Goal: Find specific fact: Find specific fact

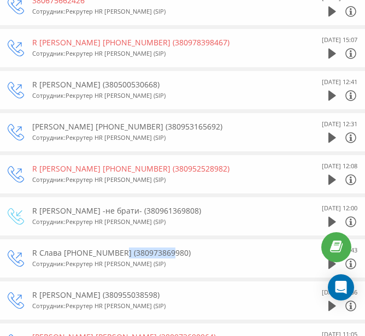
scroll to position [2623, 0]
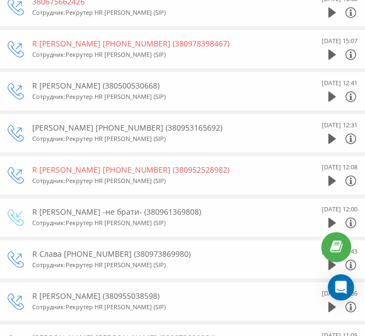
click at [131, 122] on div "R Олена 11-00 15-08 (380953165692)" at bounding box center [159, 127] width 254 height 11
copy div "380953165692"
click at [51, 120] on div "R Олена 11-00 15-08 (380953165692) Сотрудник : Рекрутер HR Михайло (SIP)" at bounding box center [159, 133] width 254 height 27
click at [51, 122] on div "R Олена 11-00 15-08 (380953165692)" at bounding box center [159, 127] width 254 height 11
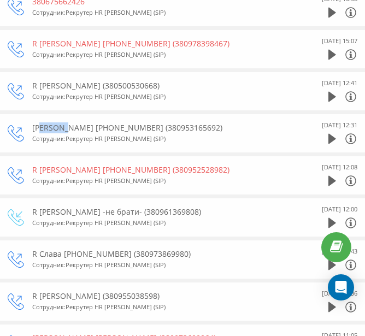
click at [51, 122] on div "R Олена 11-00 15-08 (380953165692)" at bounding box center [159, 127] width 254 height 11
copy div "Олена"
click at [328, 134] on icon at bounding box center [332, 139] width 8 height 10
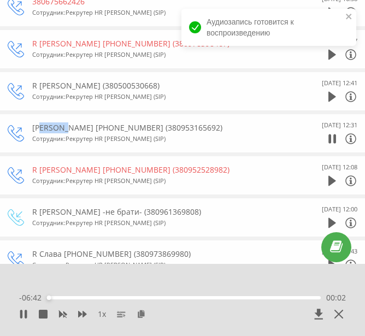
click at [232, 299] on div "00:02" at bounding box center [184, 297] width 274 height 3
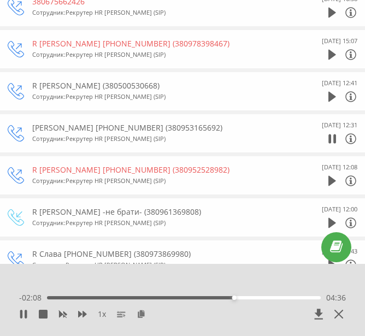
click at [277, 299] on div "- 02:08 04:36 04:36" at bounding box center [182, 297] width 327 height 11
click at [279, 297] on div "05:42" at bounding box center [184, 297] width 274 height 3
click at [302, 298] on div "05:44" at bounding box center [184, 297] width 274 height 3
click at [312, 297] on div "06:20" at bounding box center [184, 297] width 274 height 3
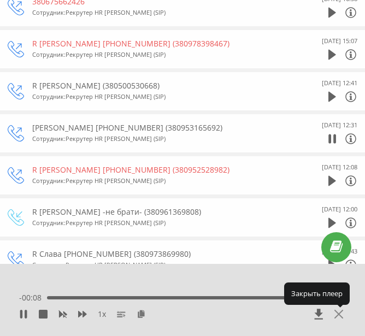
click at [340, 315] on icon at bounding box center [338, 314] width 9 height 9
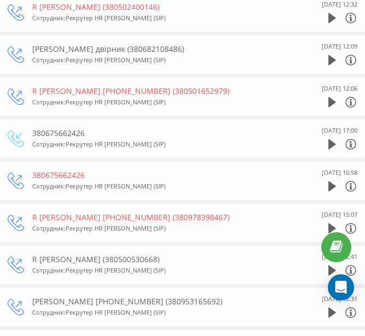
scroll to position [2459, 0]
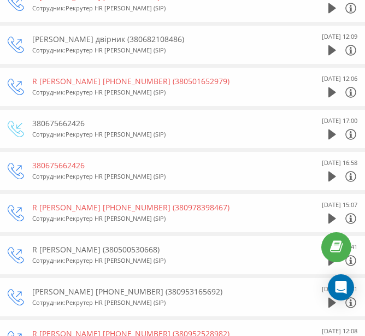
click at [56, 160] on div "380675662426" at bounding box center [159, 165] width 254 height 11
copy div "380675662426"
click at [322, 126] on div "14 Августа 2025 17:00" at bounding box center [325, 128] width 66 height 27
click at [327, 123] on div "14 Августа 2025 17:00" at bounding box center [325, 128] width 66 height 27
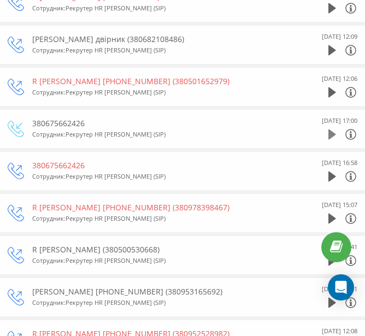
click at [331, 130] on icon at bounding box center [332, 135] width 8 height 10
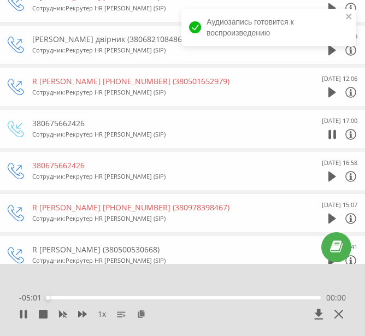
click at [226, 298] on div "00:00" at bounding box center [184, 297] width 274 height 3
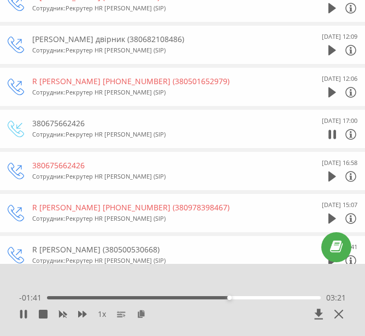
click at [279, 298] on div "03:21" at bounding box center [184, 297] width 274 height 3
click at [59, 295] on div "- 00:43 04:19 04:19" at bounding box center [182, 297] width 327 height 11
click at [59, 297] on div "04:19" at bounding box center [184, 297] width 274 height 3
click at [335, 316] on icon at bounding box center [338, 314] width 9 height 9
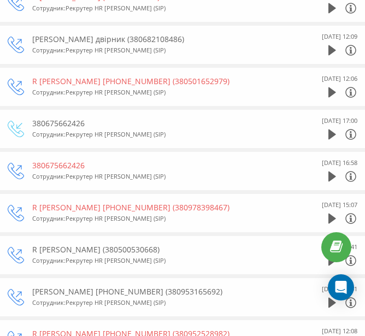
click at [68, 118] on div "380675662426" at bounding box center [159, 123] width 254 height 11
copy div "380675662426"
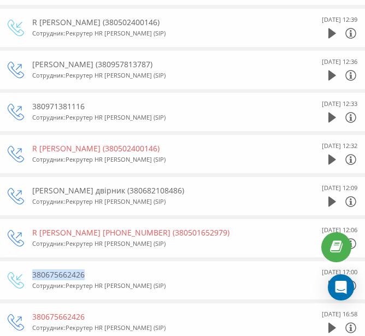
scroll to position [2295, 0]
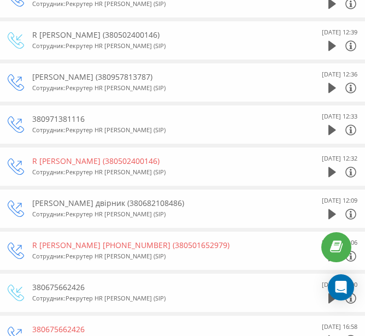
click at [77, 114] on div "380971381116" at bounding box center [159, 119] width 254 height 11
copy div "380971381116"
click at [331, 125] on icon at bounding box center [332, 130] width 8 height 10
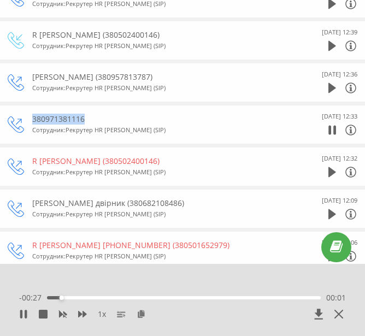
click at [215, 297] on div "00:01" at bounding box center [184, 297] width 274 height 3
click at [342, 313] on icon at bounding box center [338, 314] width 9 height 9
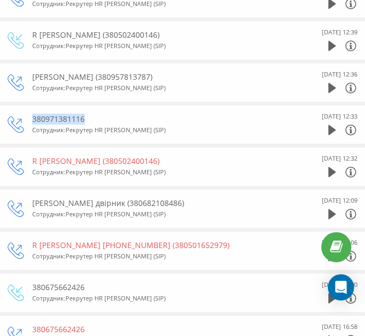
scroll to position [2241, 0]
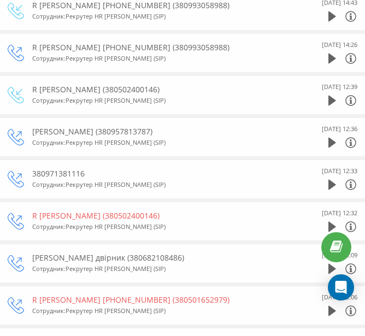
click at [129, 126] on div "[PERSON_NAME] (380957813787)" at bounding box center [159, 131] width 254 height 11
copy div "380957813787"
drag, startPoint x: 95, startPoint y: 122, endPoint x: 38, endPoint y: 122, distance: 56.8
click at [38, 126] on div "[PERSON_NAME] (380957813787)" at bounding box center [159, 131] width 254 height 11
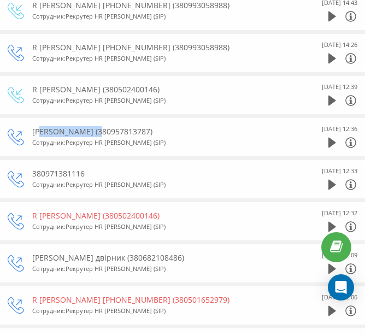
copy div "Губенко Сергій"
click at [330, 138] on icon at bounding box center [332, 143] width 8 height 10
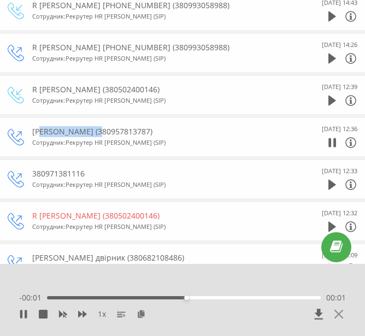
click at [339, 313] on icon at bounding box center [338, 314] width 9 height 9
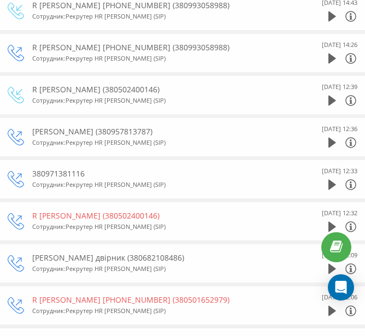
click at [138, 126] on div "[PERSON_NAME] (380957813787)" at bounding box center [159, 131] width 254 height 11
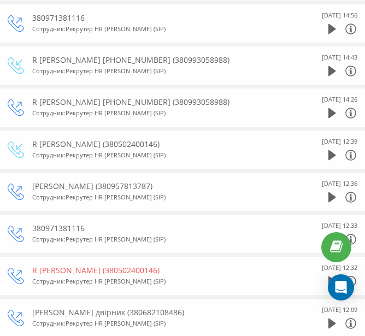
click at [46, 97] on div "R Тамара 15-00 18-08 (380993058988)" at bounding box center [159, 102] width 254 height 11
copy div "Тамара"
click at [143, 97] on div "R Тамара 15-00 18-08 (380993058988)" at bounding box center [159, 102] width 254 height 11
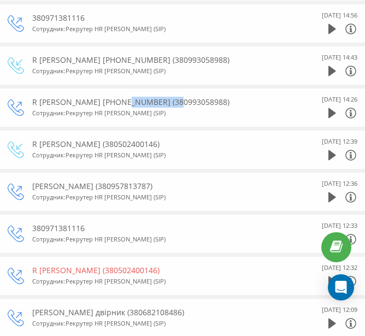
copy div "380993058988"
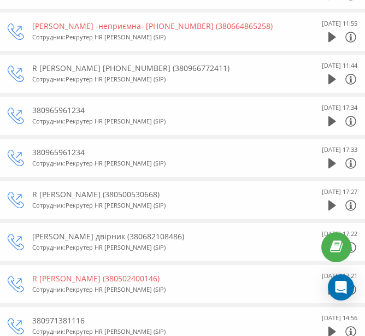
scroll to position [1858, 0]
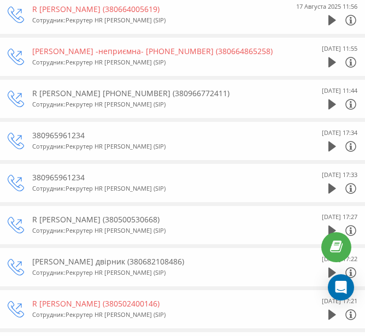
click at [68, 172] on div "380965961234" at bounding box center [159, 177] width 254 height 11
click at [331, 142] on icon at bounding box center [332, 147] width 8 height 10
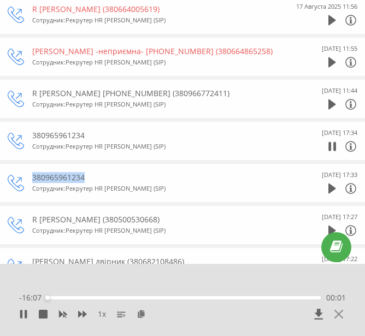
click at [338, 313] on icon at bounding box center [338, 314] width 9 height 9
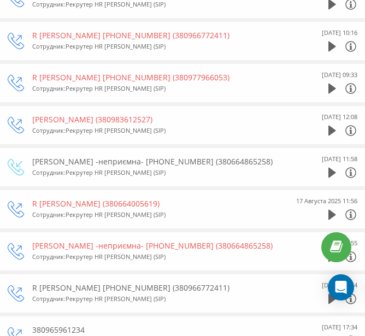
scroll to position [1694, 0]
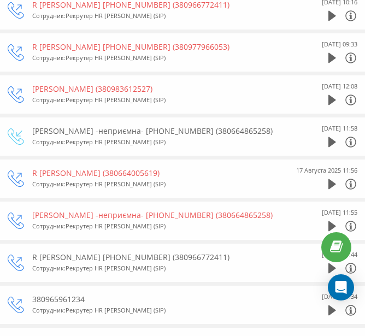
click at [50, 168] on div "R Елена (380664005619)" at bounding box center [159, 173] width 254 height 11
copy div "Елена"
click at [93, 168] on div "R Елена (380664005619)" at bounding box center [159, 173] width 254 height 11
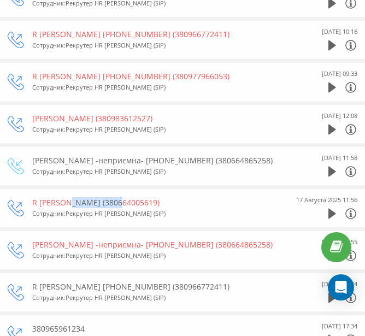
scroll to position [1639, 0]
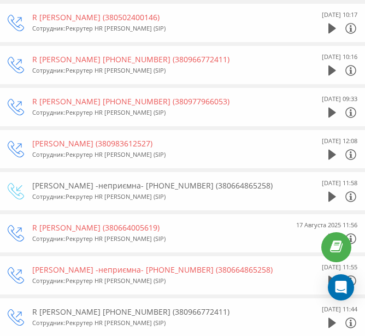
click at [50, 180] on div "R Надія -неприємна- 11-00 18-08 (380664865258)" at bounding box center [159, 185] width 254 height 11
click at [177, 180] on div "R Надія -неприємна- 11-00 18-08 (380664865258)" at bounding box center [159, 185] width 254 height 11
click at [54, 138] on div "R Василь охоронець (380983612527)" at bounding box center [159, 143] width 254 height 11
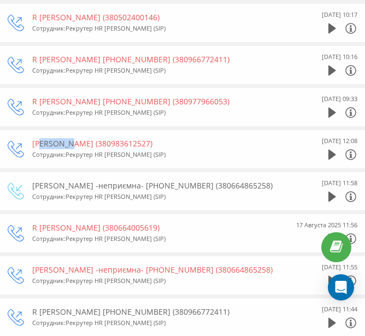
click at [54, 138] on div "R Василь охоронець (380983612527)" at bounding box center [159, 143] width 254 height 11
click at [128, 138] on div "R Василь охоронець (380983612527)" at bounding box center [159, 143] width 254 height 11
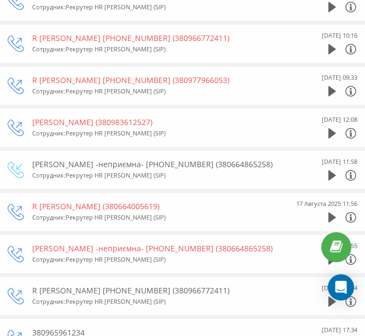
scroll to position [1694, 0]
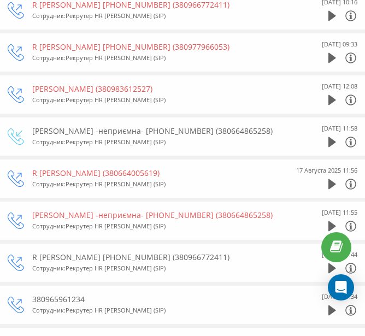
click at [48, 252] on div "R Андрей 11-00 18-08 (380966772411)" at bounding box center [159, 257] width 254 height 11
click at [144, 252] on div "R Андрей 11-00 18-08 (380966772411)" at bounding box center [159, 257] width 254 height 11
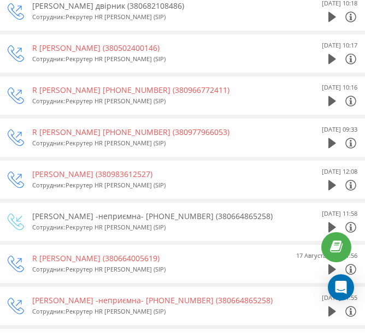
scroll to position [1585, 0]
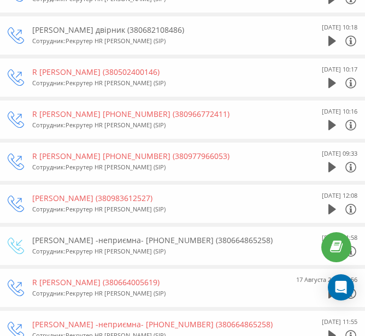
click at [64, 151] on div "R Светлана 10-00 17-07 (380977966053)" at bounding box center [159, 156] width 254 height 11
click at [151, 151] on div "R Светлана 10-00 17-07 (380977966053)" at bounding box center [159, 156] width 254 height 11
click at [146, 109] on div "R Андрей 11-00 18-08 (380966772411)" at bounding box center [159, 114] width 254 height 11
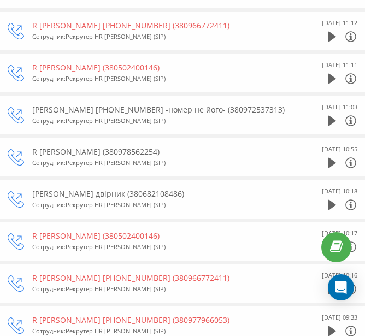
scroll to position [1366, 0]
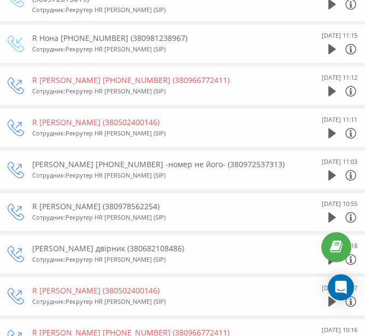
click at [61, 159] on div "R Олександр 75 11-00 19-08 -номер не його- (380972537313)" at bounding box center [159, 164] width 254 height 11
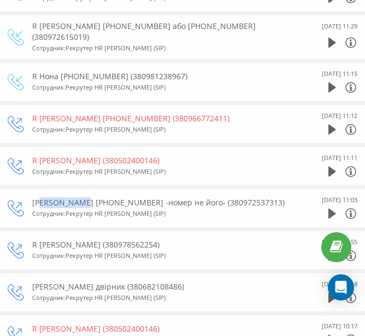
scroll to position [1312, 0]
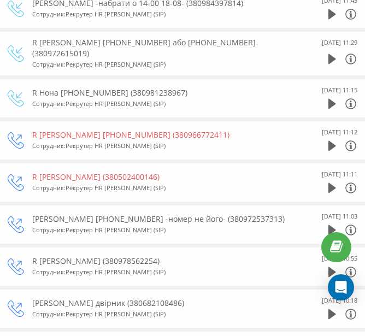
click at [49, 87] on div "R Нона 12-00 19-08 (380981238967)" at bounding box center [159, 92] width 254 height 11
click at [136, 87] on div "R Нона 12-00 19-08 (380981238967)" at bounding box center [159, 92] width 254 height 11
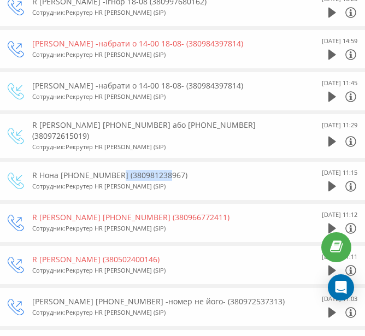
scroll to position [1202, 0]
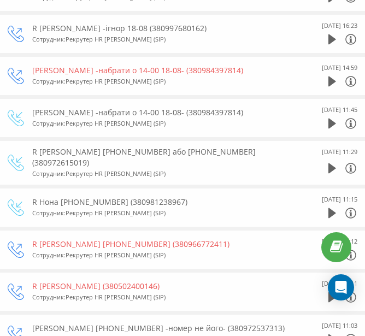
click at [45, 150] on div "R Ігор 17-00 30-07 або 10-00 04-08 (380972615019)" at bounding box center [159, 157] width 254 height 22
click at [174, 149] on div "R Ігор 17-00 30-07 або 10-00 04-08 (380972615019)" at bounding box center [159, 157] width 254 height 22
click at [174, 148] on div "R Ігор 17-00 30-07 або 10-00 04-08 (380972615019)" at bounding box center [159, 157] width 254 height 22
click at [61, 107] on div "R Олександр -набрати о 14-00 18-08- (380984397814)" at bounding box center [159, 112] width 254 height 11
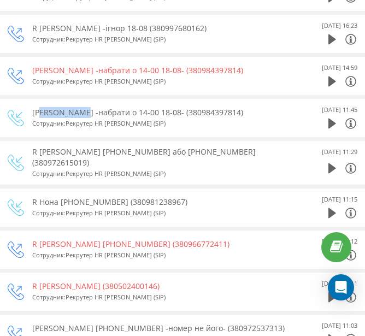
click at [61, 107] on div "R Олександр -набрати о 14-00 18-08- (380984397814)" at bounding box center [159, 112] width 254 height 11
click at [203, 108] on div "R Олександр -набрати о 14-00 18-08- (380984397814)" at bounding box center [159, 112] width 254 height 11
drag, startPoint x: 83, startPoint y: 21, endPoint x: 66, endPoint y: 21, distance: 17.0
click at [66, 23] on div "R Igor Kharkov -ігнор 18-08 (380997680162)" at bounding box center [159, 28] width 254 height 11
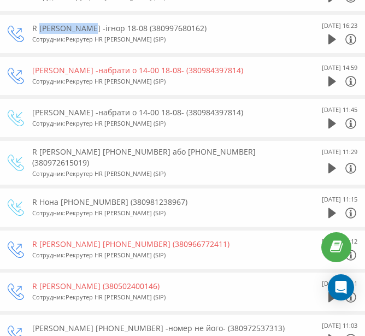
drag, startPoint x: 84, startPoint y: 23, endPoint x: 39, endPoint y: 21, distance: 44.3
click at [39, 23] on div "R Igor Kharkov -ігнор 18-08 (380997680162)" at bounding box center [159, 28] width 254 height 11
drag, startPoint x: 123, startPoint y: 21, endPoint x: 143, endPoint y: 23, distance: 19.7
click at [123, 23] on div "R Igor Kharkov -ігнор 18-08 (380997680162)" at bounding box center [159, 28] width 254 height 11
click at [149, 23] on div "R Igor Kharkov -ігнор 18-08 (380997680162)" at bounding box center [159, 28] width 254 height 11
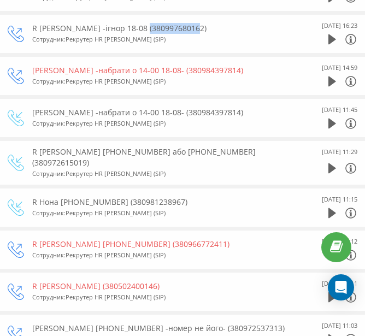
click at [149, 23] on div "R Igor Kharkov -ігнор 18-08 (380997680162)" at bounding box center [159, 28] width 254 height 11
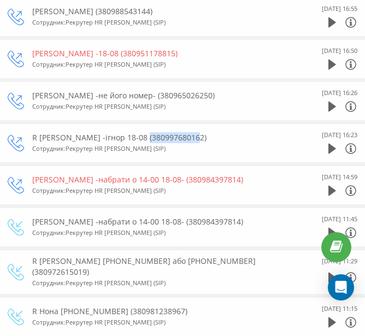
scroll to position [1038, 0]
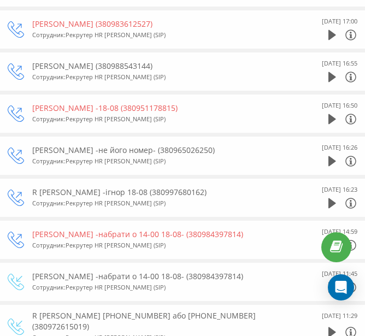
click at [52, 103] on div "R Борис -ігнор -18-08 (380951178815)" at bounding box center [159, 108] width 254 height 11
click at [149, 103] on div "R Борис -ігнор -18-08 (380951178815)" at bounding box center [159, 108] width 254 height 11
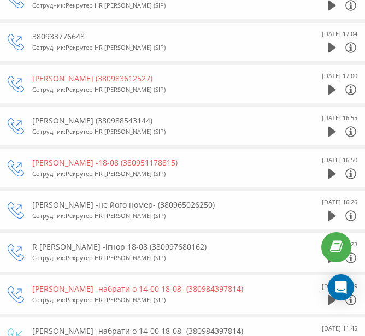
click at [54, 115] on div "R Лариса (380988543144)" at bounding box center [159, 120] width 254 height 11
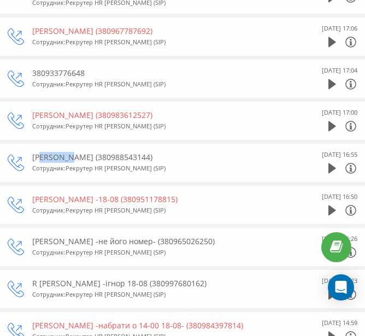
scroll to position [929, 0]
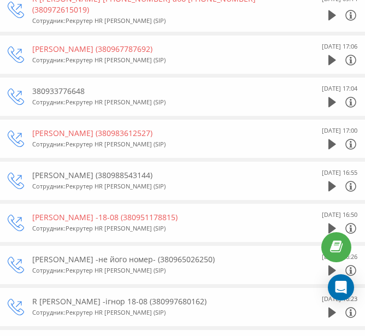
click at [94, 170] on div "R Лариса (380988543144)" at bounding box center [159, 175] width 254 height 11
click at [329, 187] on span at bounding box center [332, 189] width 8 height 10
click at [330, 184] on icon at bounding box center [332, 186] width 8 height 10
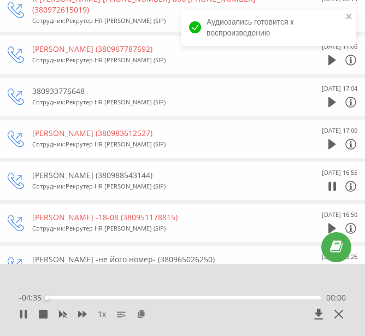
click at [290, 298] on div "00:00" at bounding box center [184, 297] width 274 height 3
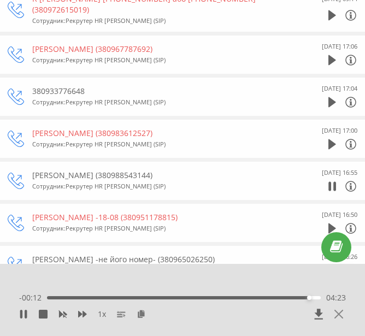
click at [341, 315] on icon at bounding box center [338, 314] width 9 height 9
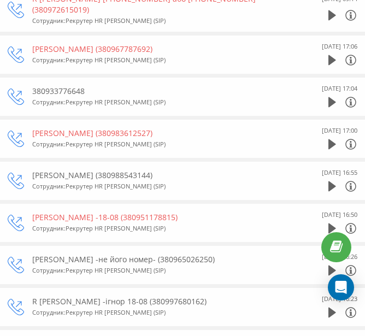
click at [70, 86] on div "380933776648" at bounding box center [159, 91] width 254 height 11
click at [332, 97] on icon at bounding box center [332, 102] width 8 height 10
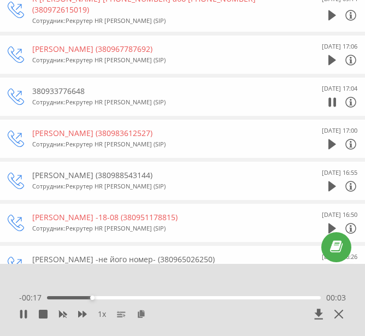
click at [243, 299] on div "- 00:17 00:03 00:03" at bounding box center [182, 297] width 327 height 11
click at [243, 298] on div "00:03" at bounding box center [184, 297] width 274 height 3
click at [340, 311] on icon at bounding box center [338, 314] width 9 height 9
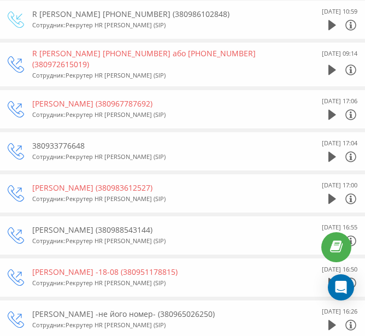
scroll to position [820, 0]
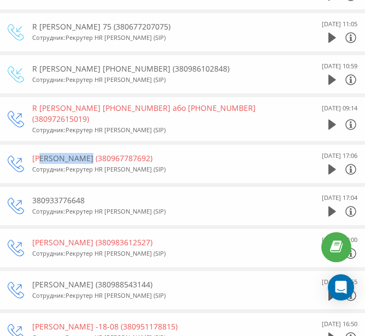
drag, startPoint x: 84, startPoint y: 151, endPoint x: 41, endPoint y: 152, distance: 43.2
click at [41, 153] on div "R Шуляк Алла (380967787692)" at bounding box center [159, 158] width 254 height 11
click at [121, 153] on div "R Шуляк Алла (380967787692)" at bounding box center [159, 158] width 254 height 11
click at [55, 68] on div "R Наталя 11-00 20-08 (380986102848)" at bounding box center [159, 68] width 254 height 11
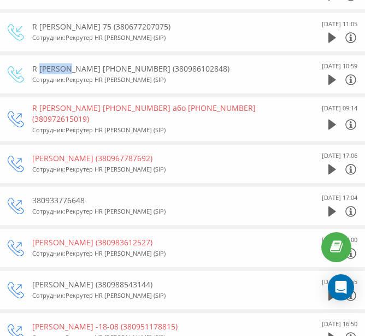
click at [55, 68] on div "R Наталя 11-00 20-08 (380986102848)" at bounding box center [159, 68] width 254 height 11
click at [131, 66] on div "R Наталя 11-00 20-08 (380986102848)" at bounding box center [159, 68] width 254 height 11
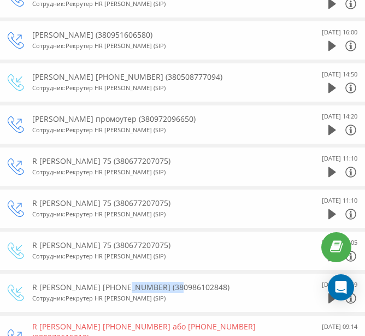
scroll to position [546, 0]
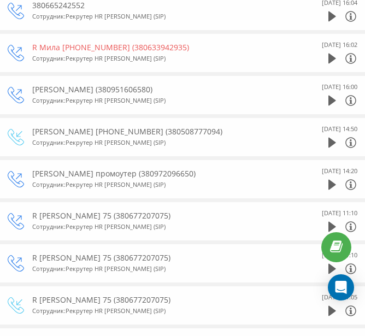
click at [52, 173] on div "R Артур промоутер (380972096650)" at bounding box center [159, 173] width 254 height 11
click at [86, 174] on div "R Артур промоутер (380972096650)" at bounding box center [159, 173] width 254 height 11
click at [46, 173] on div "R Артур промоутер (380972096650)" at bounding box center [159, 173] width 254 height 11
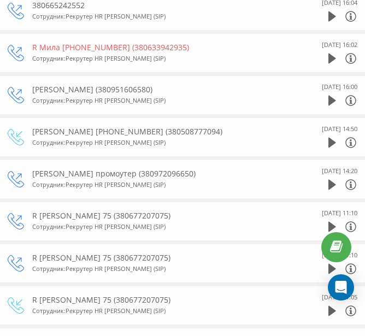
click at [132, 90] on div "R Синельникове (380951606580)" at bounding box center [159, 89] width 254 height 11
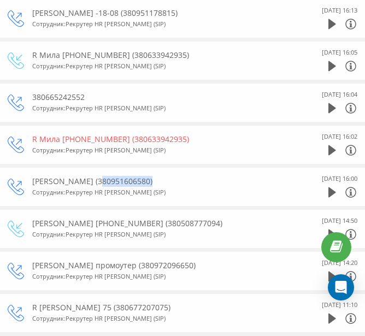
scroll to position [437, 0]
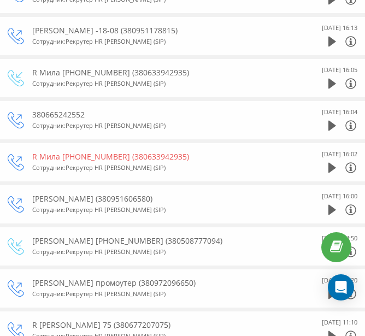
click at [50, 156] on div "R Мила 15-00 20-08 (380633942935)" at bounding box center [159, 156] width 254 height 11
click at [141, 157] on div "R Мила 15-00 20-08 (380633942935)" at bounding box center [159, 156] width 254 height 11
click at [77, 113] on div "380665242552" at bounding box center [159, 114] width 254 height 11
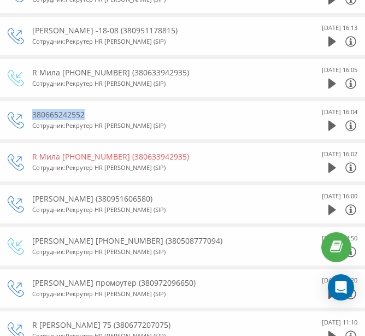
click at [77, 113] on div "380665242552" at bounding box center [159, 114] width 254 height 11
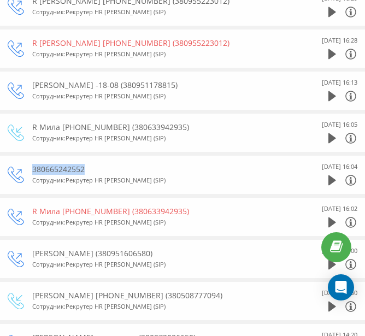
scroll to position [328, 0]
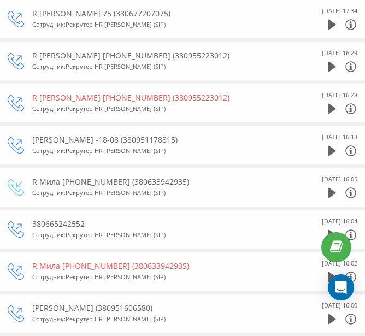
click at [145, 97] on div "R Степан 11-00 26-08 (380955223012)" at bounding box center [159, 97] width 254 height 11
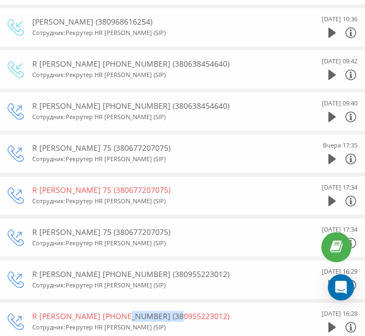
scroll to position [55, 0]
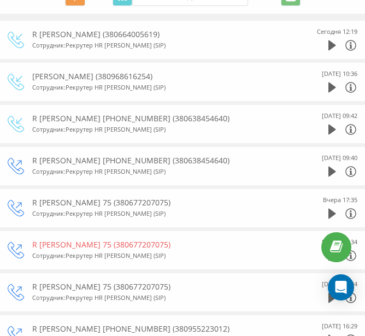
click at [97, 75] on div "R Дарія (380968616254)" at bounding box center [159, 76] width 254 height 11
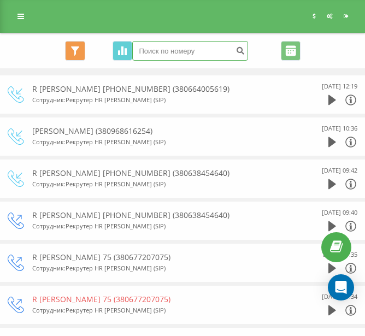
click at [186, 53] on input at bounding box center [190, 51] width 116 height 20
click at [185, 50] on input at bounding box center [190, 51] width 116 height 20
paste input "380957813787"
type input "380957813787"
